Goal: Task Accomplishment & Management: Complete application form

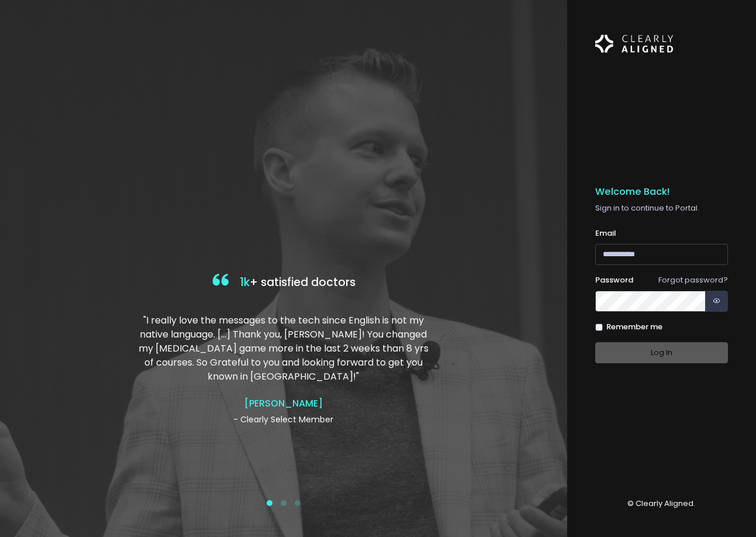
type input "**********"
click at [665, 358] on div "Log In" at bounding box center [661, 353] width 133 height 22
click at [672, 254] on input "**********" at bounding box center [661, 255] width 133 height 22
click at [669, 405] on div "**********" at bounding box center [661, 268] width 133 height 480
click at [673, 354] on button "Log In" at bounding box center [661, 353] width 133 height 22
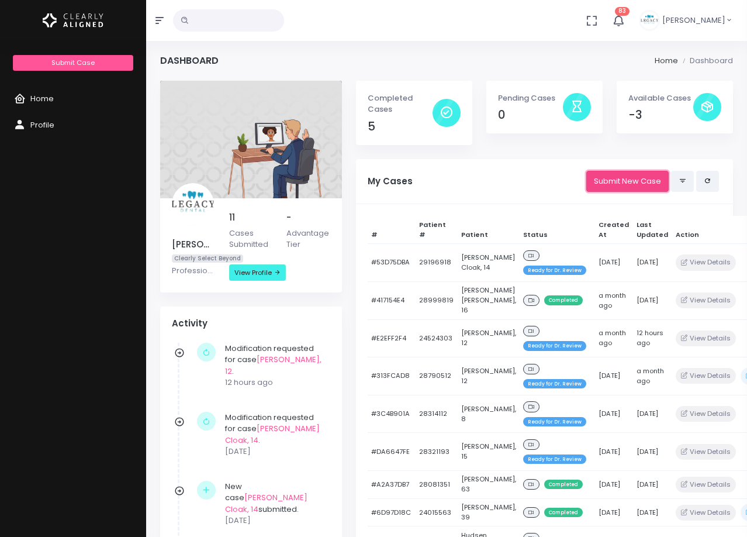
click at [607, 174] on link "Submit New Case" at bounding box center [627, 182] width 82 height 22
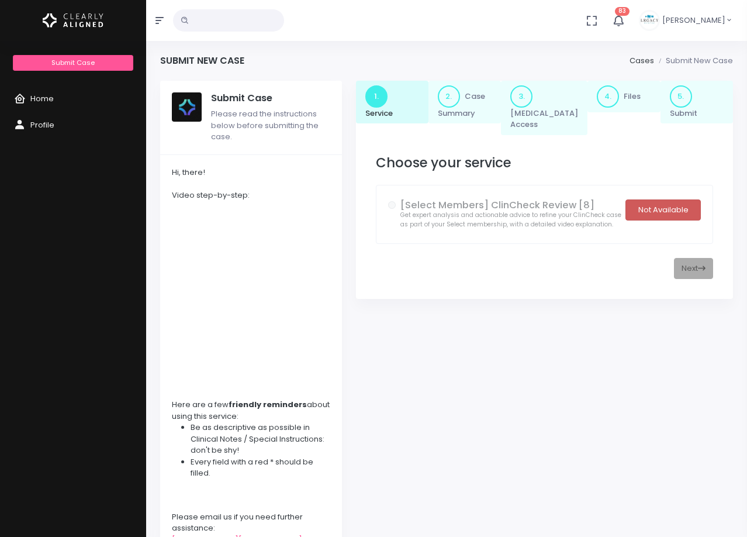
click at [663, 206] on div "Not Available" at bounding box center [662, 210] width 75 height 22
click at [697, 272] on div "Next" at bounding box center [544, 269] width 337 height 22
click at [669, 206] on div "Not Available" at bounding box center [662, 210] width 75 height 22
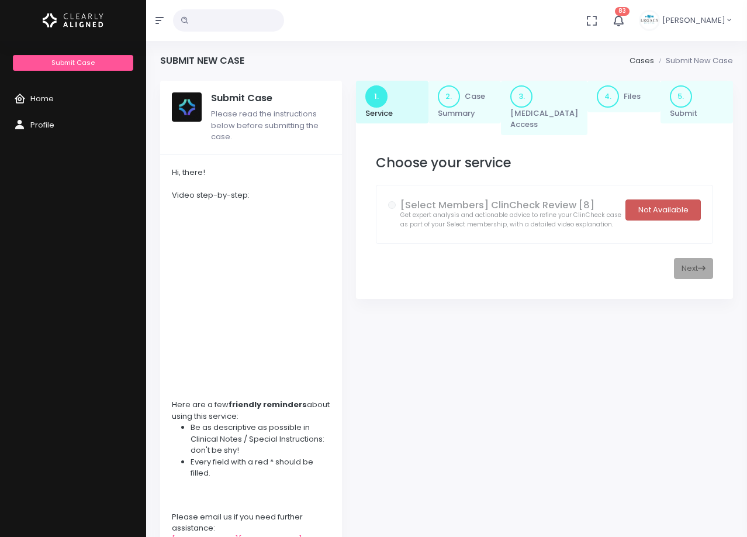
click at [669, 206] on div "Not Available" at bounding box center [662, 210] width 75 height 22
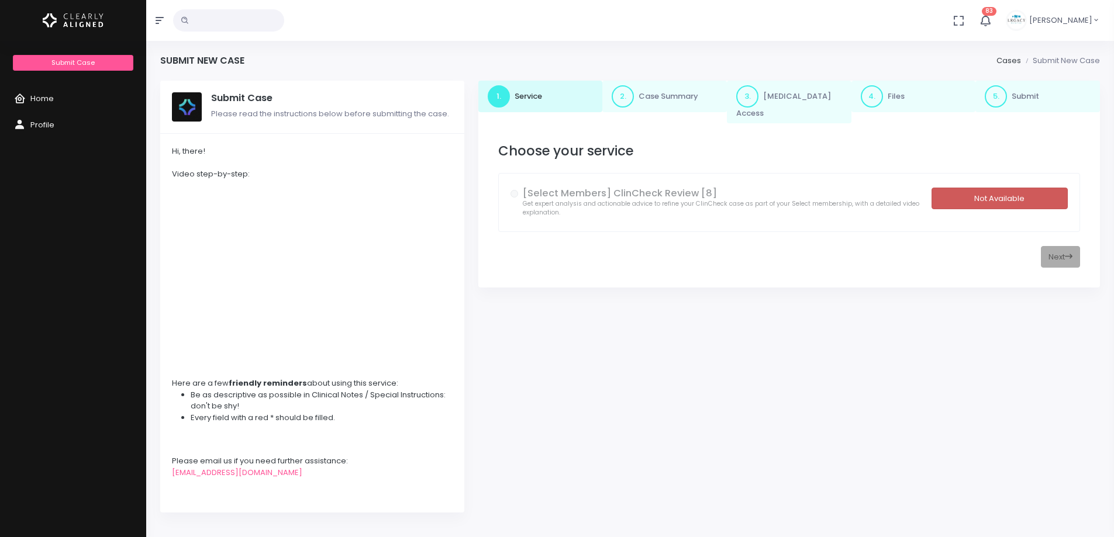
click at [755, 195] on div "Not Available" at bounding box center [999, 199] width 136 height 22
click at [755, 193] on div "Not Available" at bounding box center [999, 199] width 136 height 22
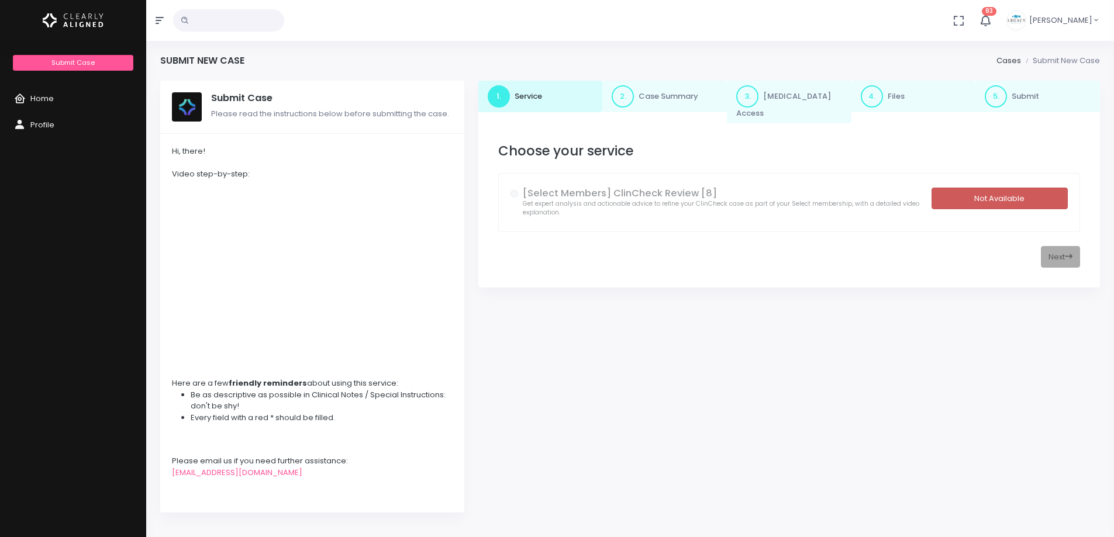
click at [755, 193] on div "Not Available" at bounding box center [999, 199] width 136 height 22
click at [54, 99] on link "Home" at bounding box center [73, 99] width 146 height 26
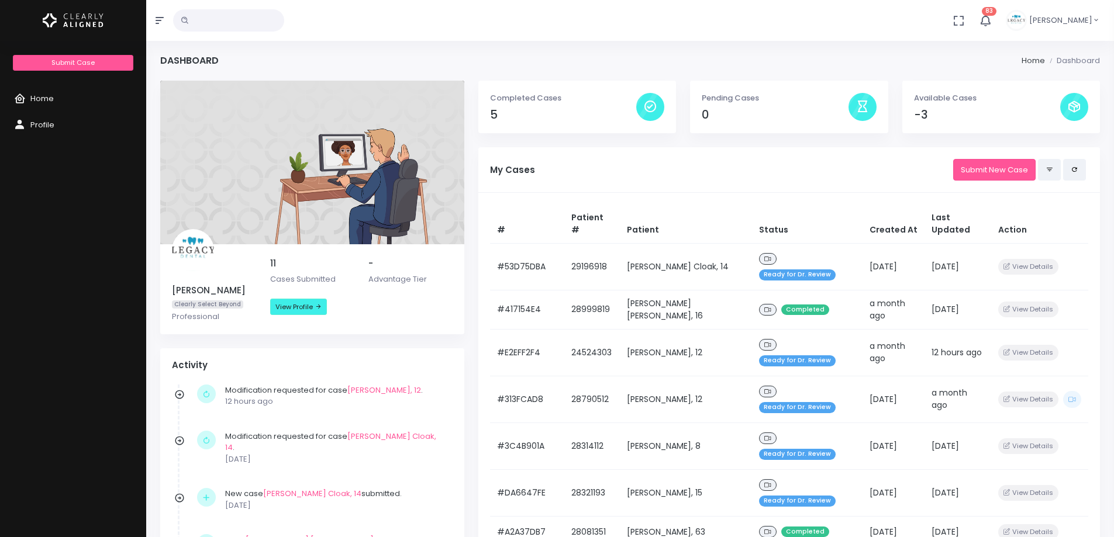
drag, startPoint x: 504, startPoint y: 348, endPoint x: 448, endPoint y: 127, distance: 228.0
click at [755, 15] on span "83" at bounding box center [988, 11] width 15 height 9
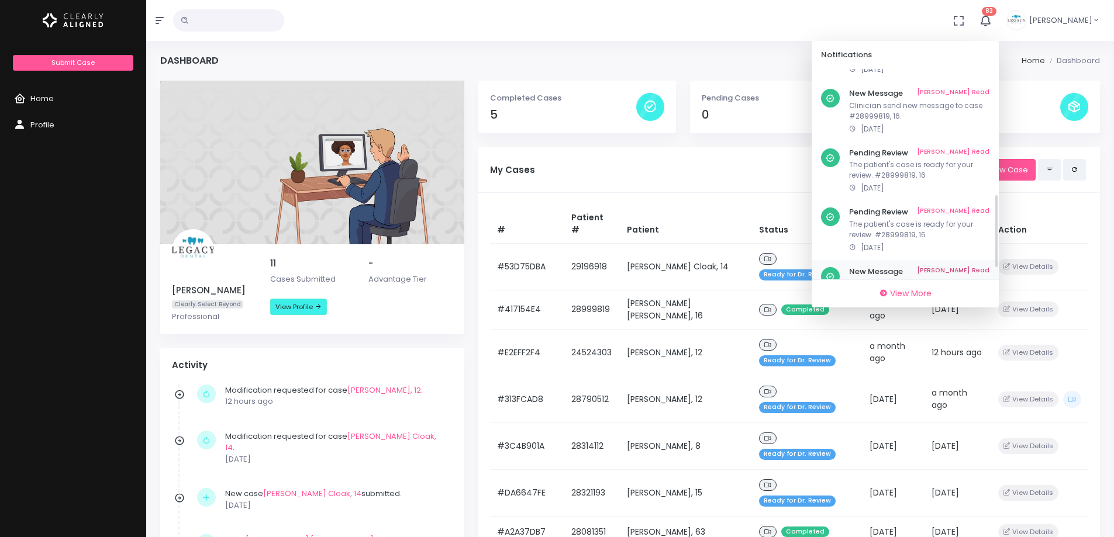
scroll to position [383, 0]
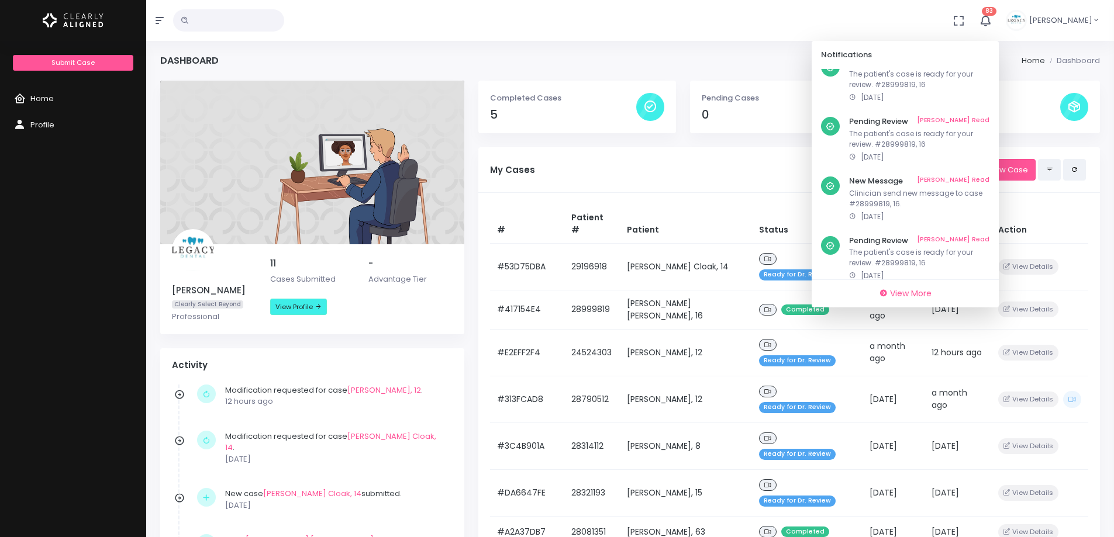
click at [755, 15] on span "83" at bounding box center [988, 11] width 15 height 9
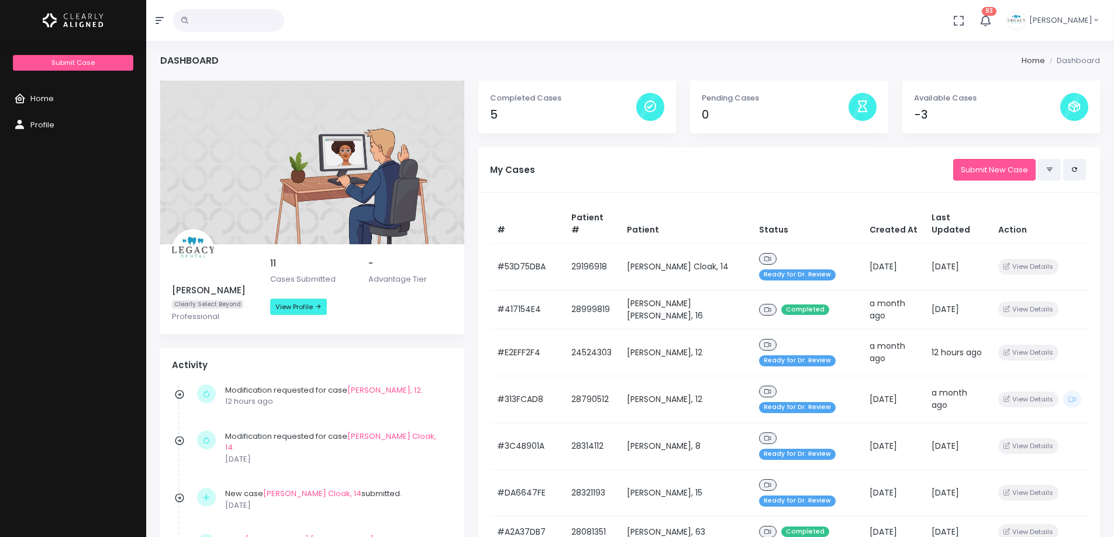
click at [755, 17] on icon "button" at bounding box center [958, 20] width 13 height 13
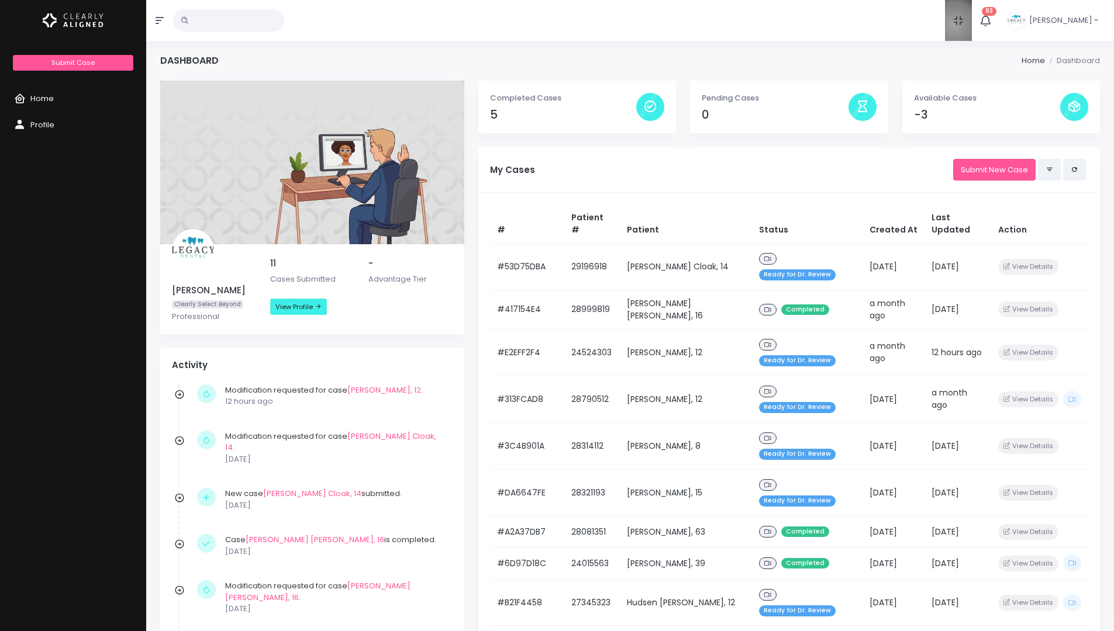
click at [755, 25] on icon "button" at bounding box center [958, 20] width 13 height 13
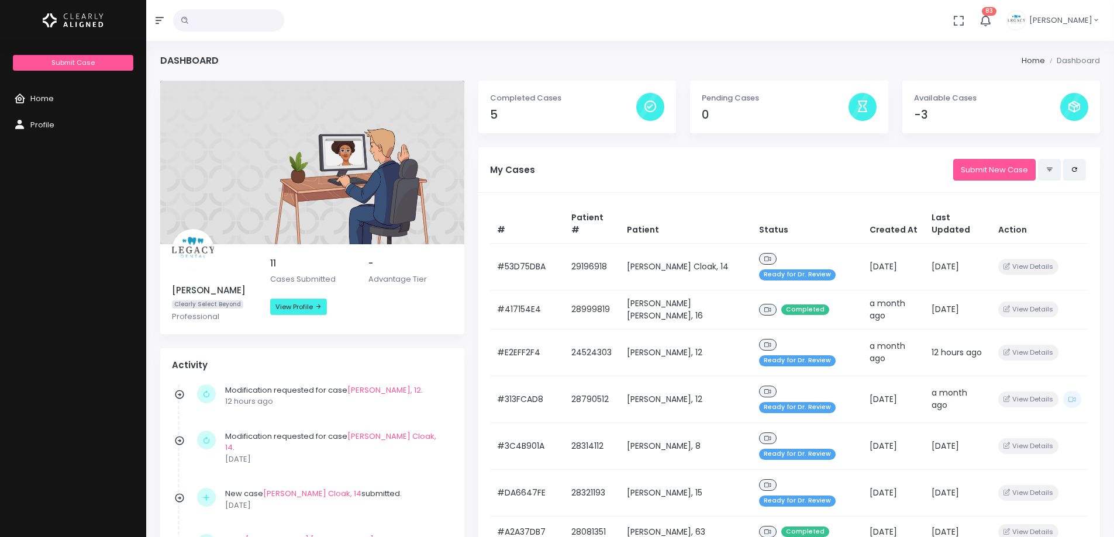
click at [755, 21] on img "button" at bounding box center [1015, 20] width 21 height 21
click at [755, 56] on div "Dashboard Home Dashboard" at bounding box center [629, 68] width 939 height 26
click at [165, 25] on button "button" at bounding box center [159, 20] width 27 height 41
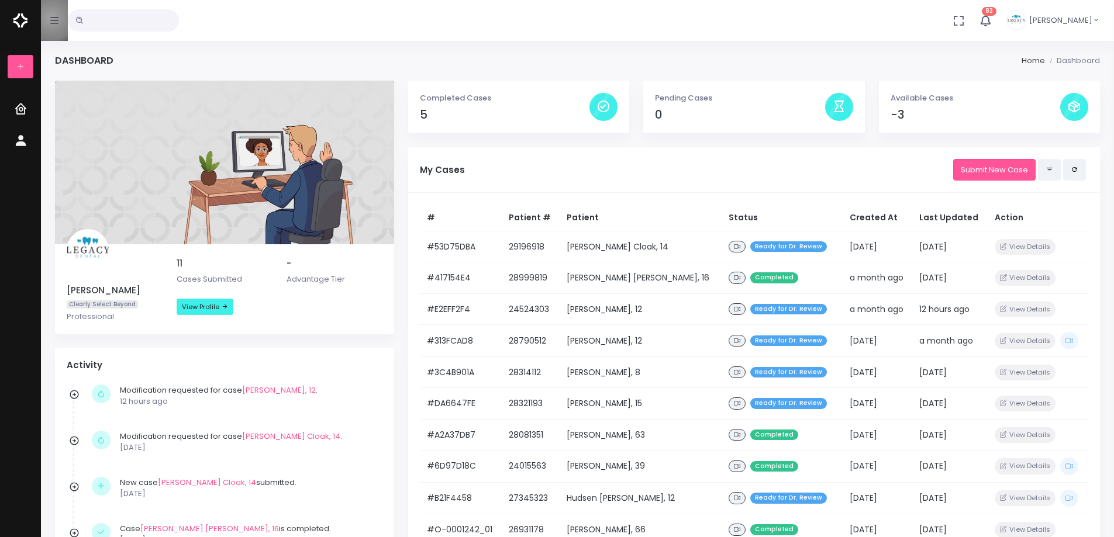
click at [51, 18] on icon "button" at bounding box center [54, 20] width 8 height 9
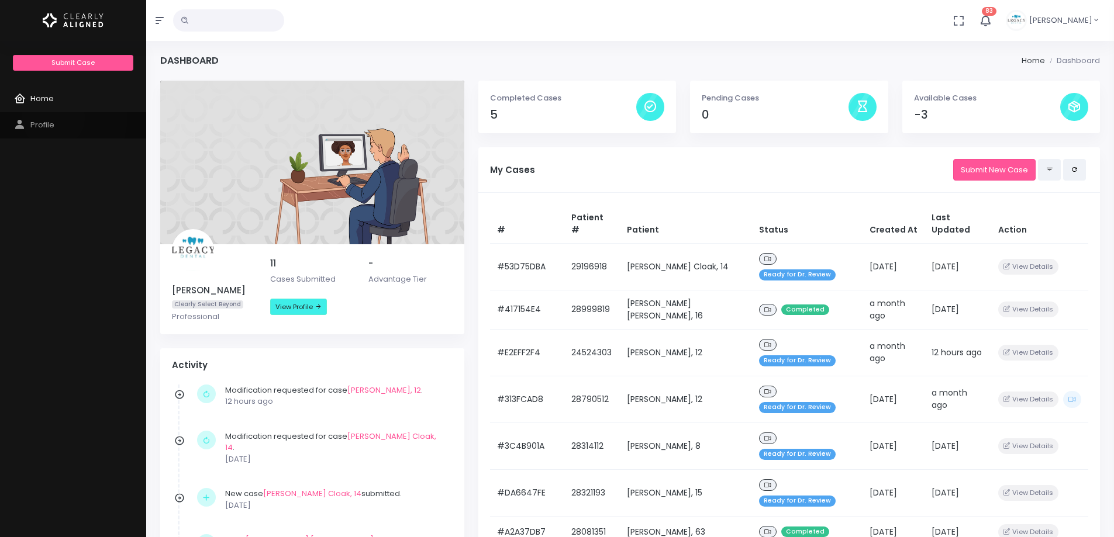
click at [53, 117] on link "Profile" at bounding box center [73, 125] width 146 height 26
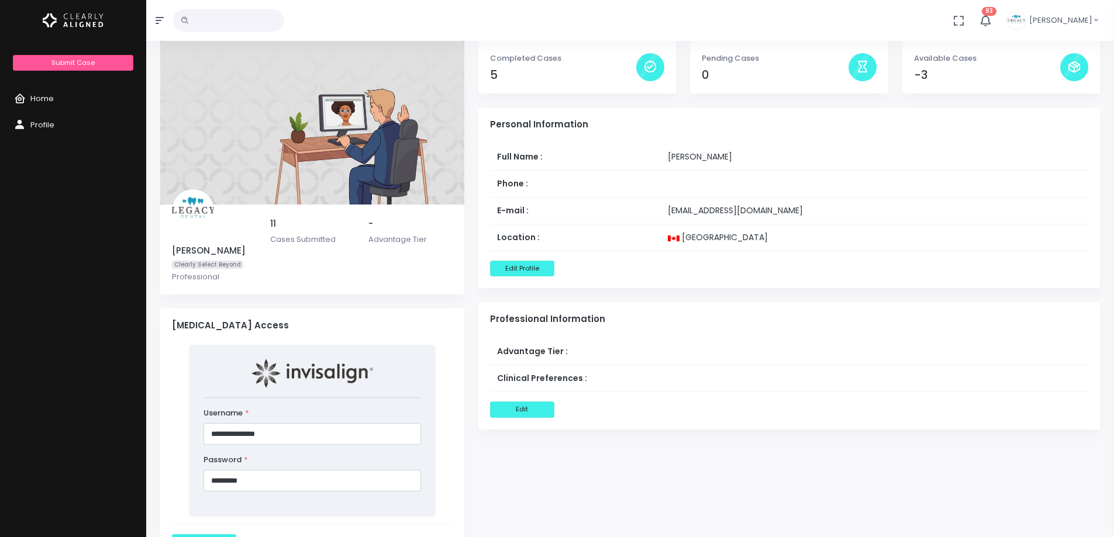
scroll to position [39, 0]
click at [42, 100] on span "Home" at bounding box center [41, 98] width 23 height 11
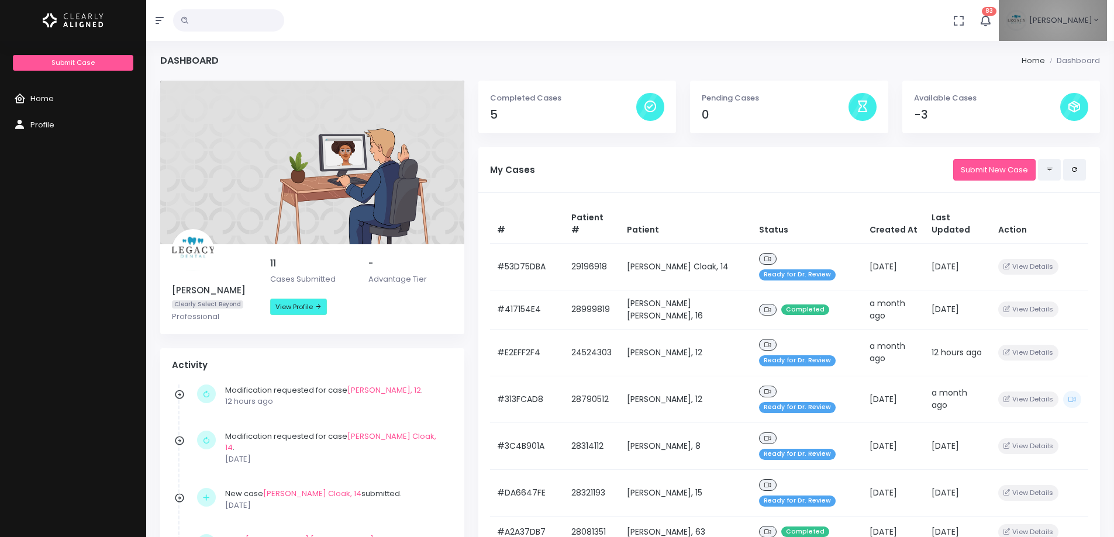
click at [755, 18] on span "[PERSON_NAME]" at bounding box center [1060, 21] width 63 height 12
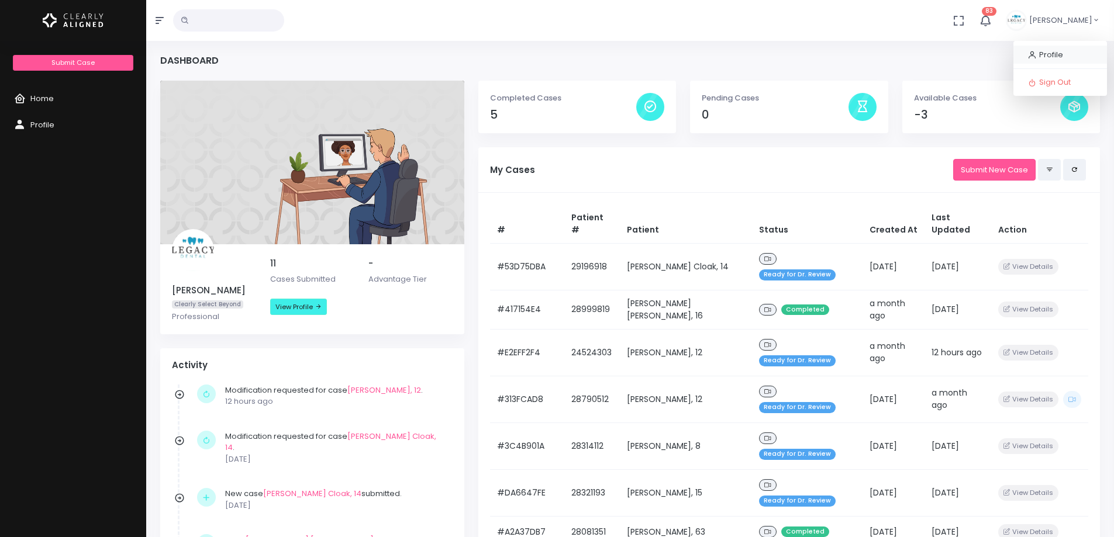
click at [755, 49] on span "Profile" at bounding box center [1051, 54] width 24 height 11
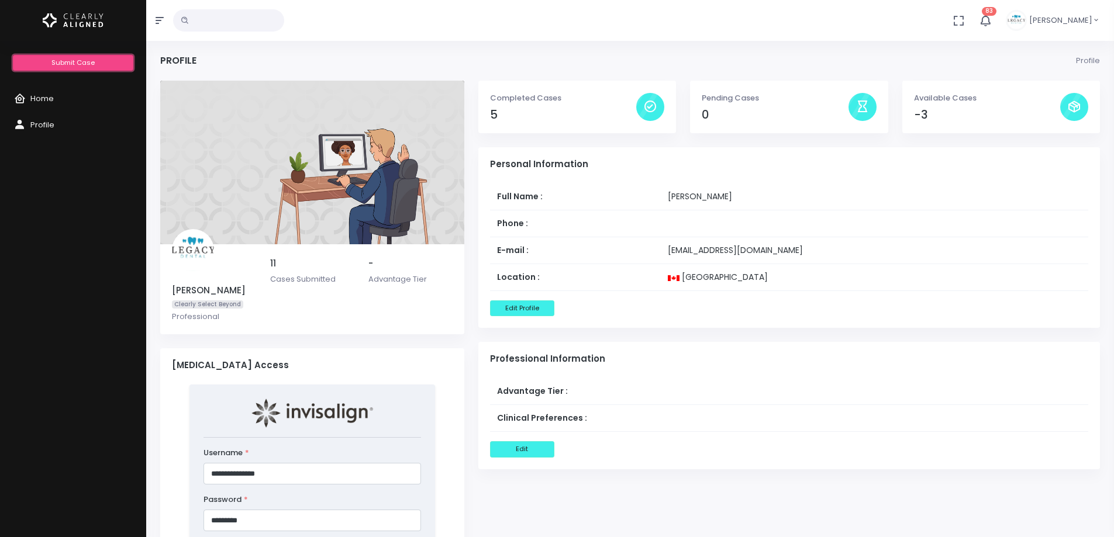
click at [56, 65] on span "Submit Case" at bounding box center [72, 62] width 43 height 9
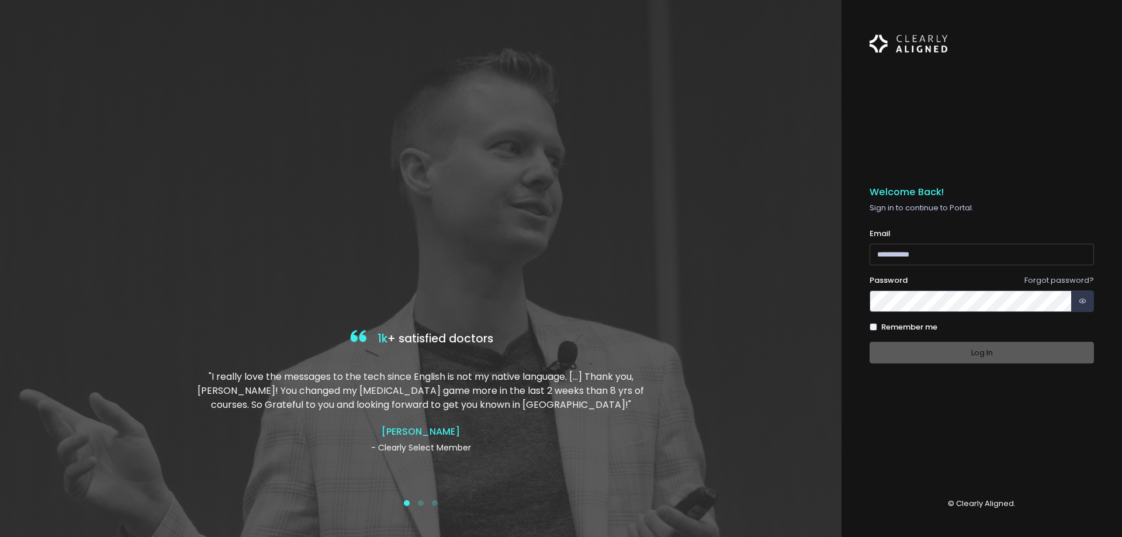
type input "**********"
click at [990, 354] on div "Log In" at bounding box center [982, 353] width 224 height 22
click at [990, 354] on button "Log In" at bounding box center [982, 353] width 224 height 22
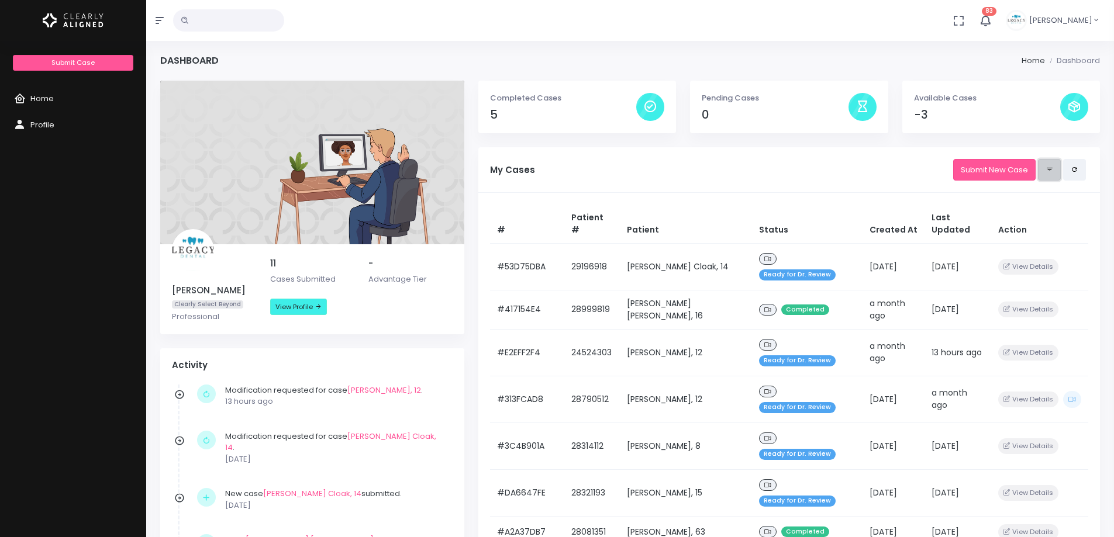
click at [1053, 171] on button at bounding box center [1049, 170] width 23 height 22
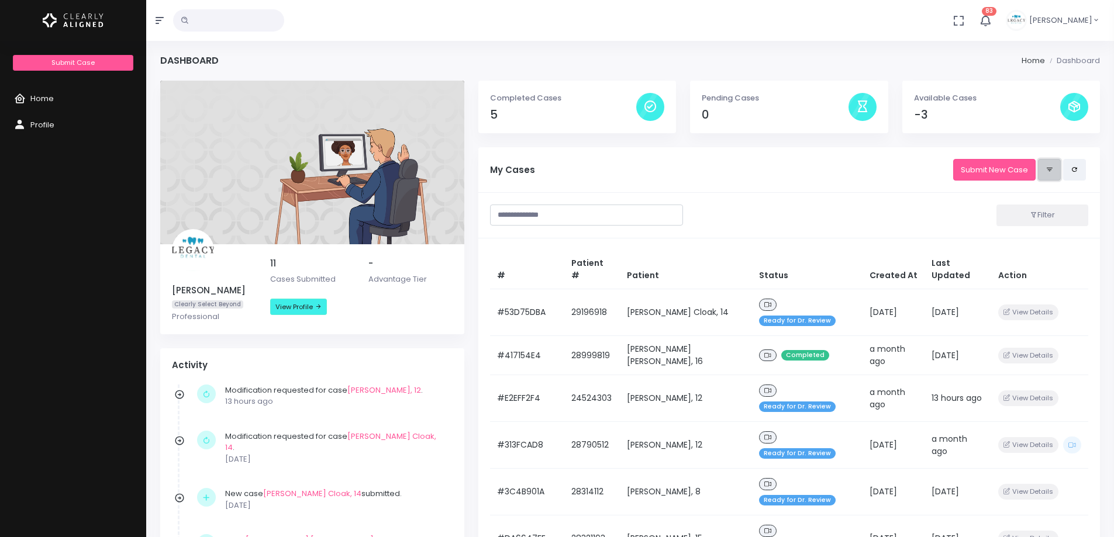
click at [1053, 171] on button at bounding box center [1049, 170] width 23 height 22
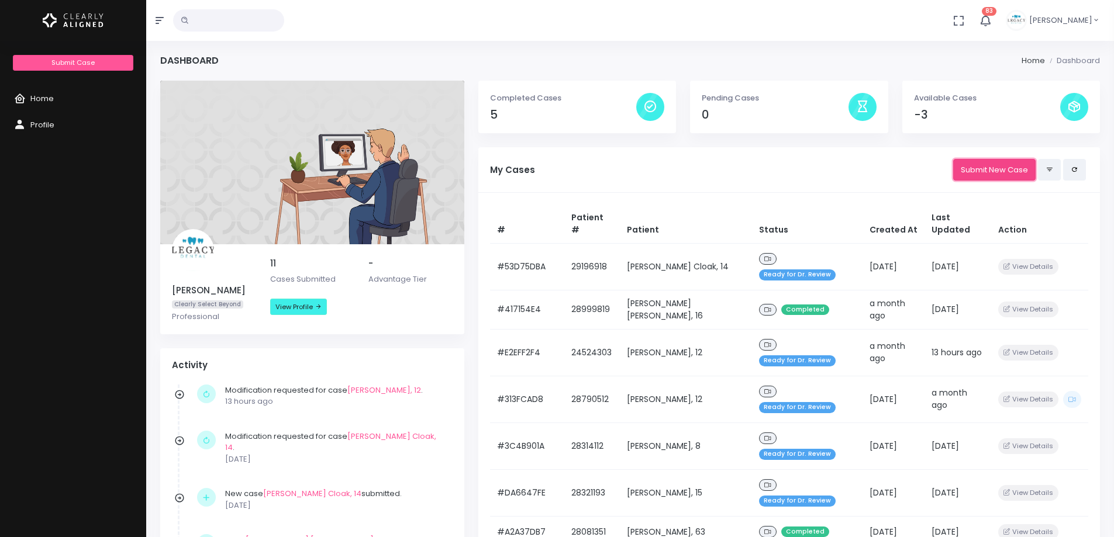
click at [997, 171] on link "Submit New Case" at bounding box center [994, 170] width 82 height 22
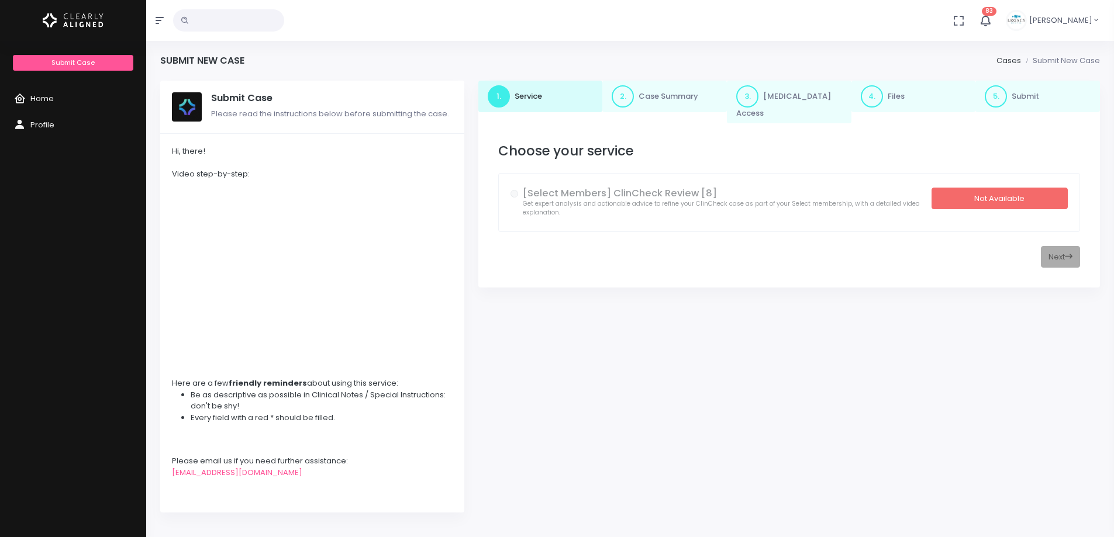
click at [1059, 246] on div "Next" at bounding box center [789, 257] width 582 height 22
click at [1008, 205] on div "[Select Members] ClinCheck Review [8] Get expert analysis and actionable advice…" at bounding box center [788, 203] width 557 height 30
click at [1011, 191] on div "Not Available" at bounding box center [999, 199] width 136 height 22
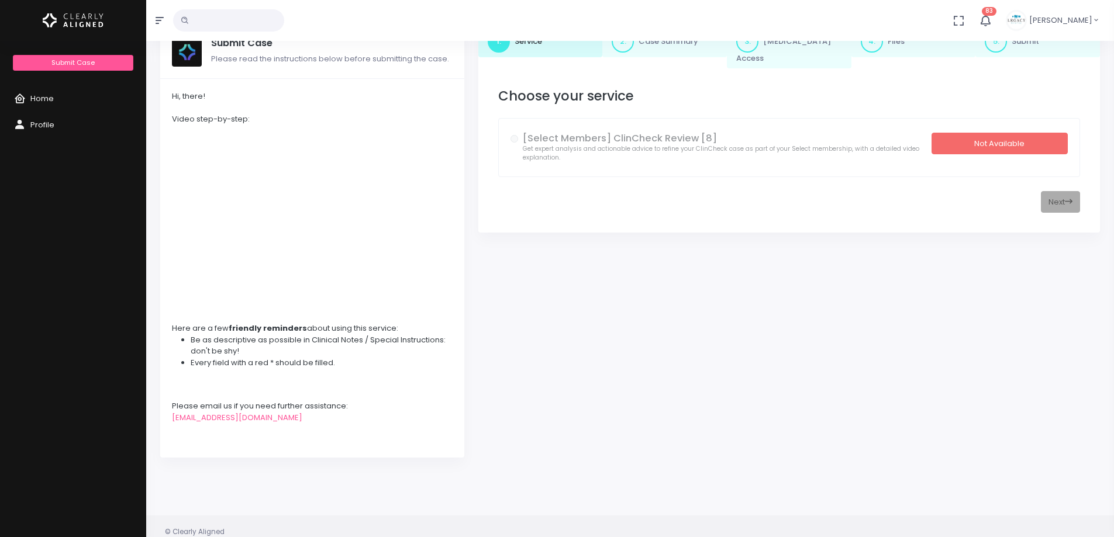
scroll to position [118, 0]
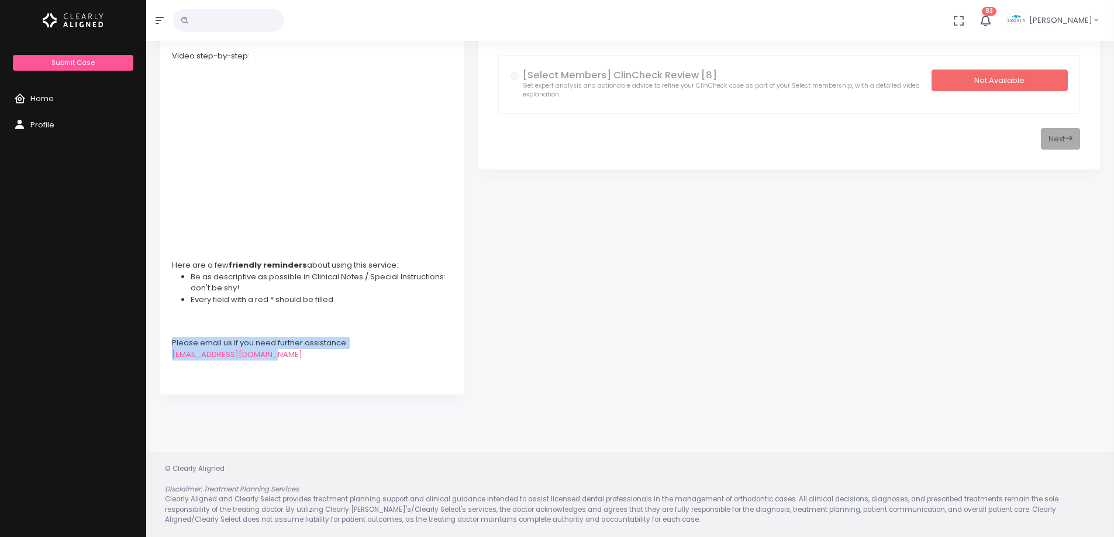
drag, startPoint x: 284, startPoint y: 355, endPoint x: 167, endPoint y: 346, distance: 117.3
click at [167, 346] on div "Hi, there! Video step-by-step: Here are a few friendly reminders about using th…" at bounding box center [312, 205] width 304 height 379
click at [294, 367] on div "[EMAIL_ADDRESS][DOMAIN_NAME]" at bounding box center [312, 366] width 281 height 34
drag, startPoint x: 299, startPoint y: 356, endPoint x: 171, endPoint y: 354, distance: 127.5
click at [171, 354] on div "Hi, there! Video step-by-step: Here are a few friendly reminders about using th…" at bounding box center [312, 205] width 304 height 379
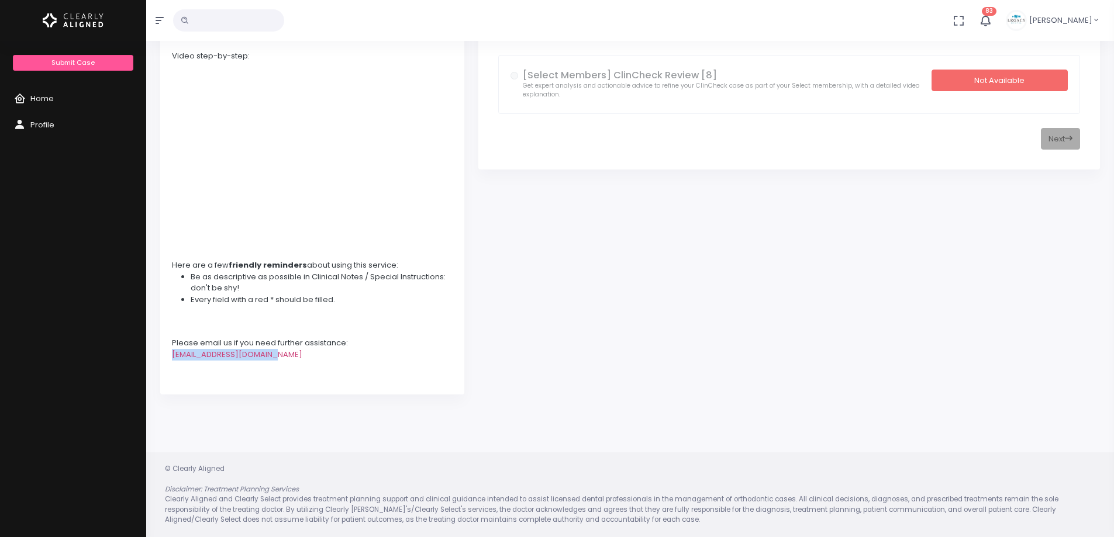
copy link "[EMAIL_ADDRESS][DOMAIN_NAME]"
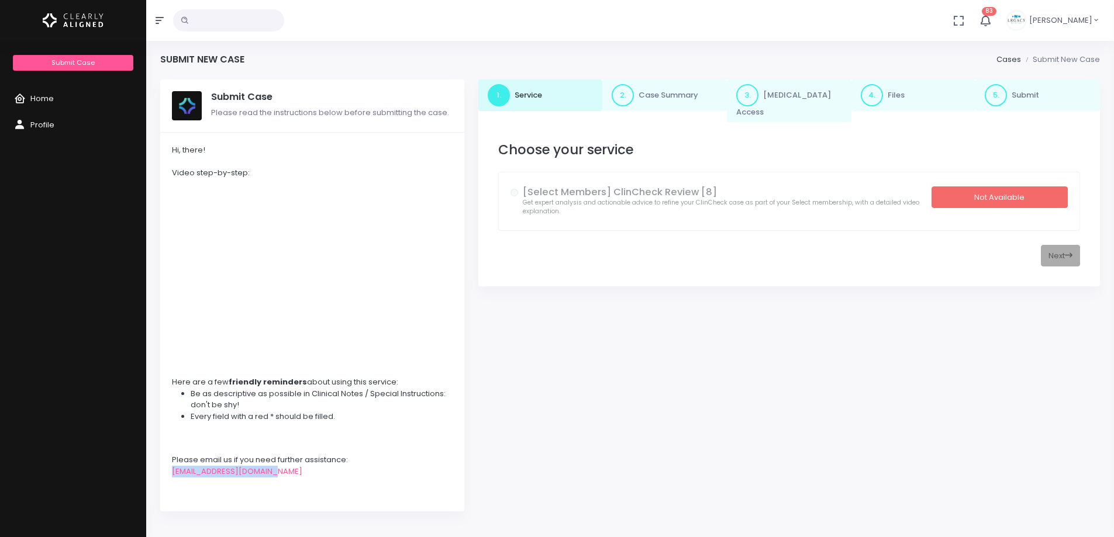
scroll to position [0, 0]
